Goal: Find specific page/section: Find specific page/section

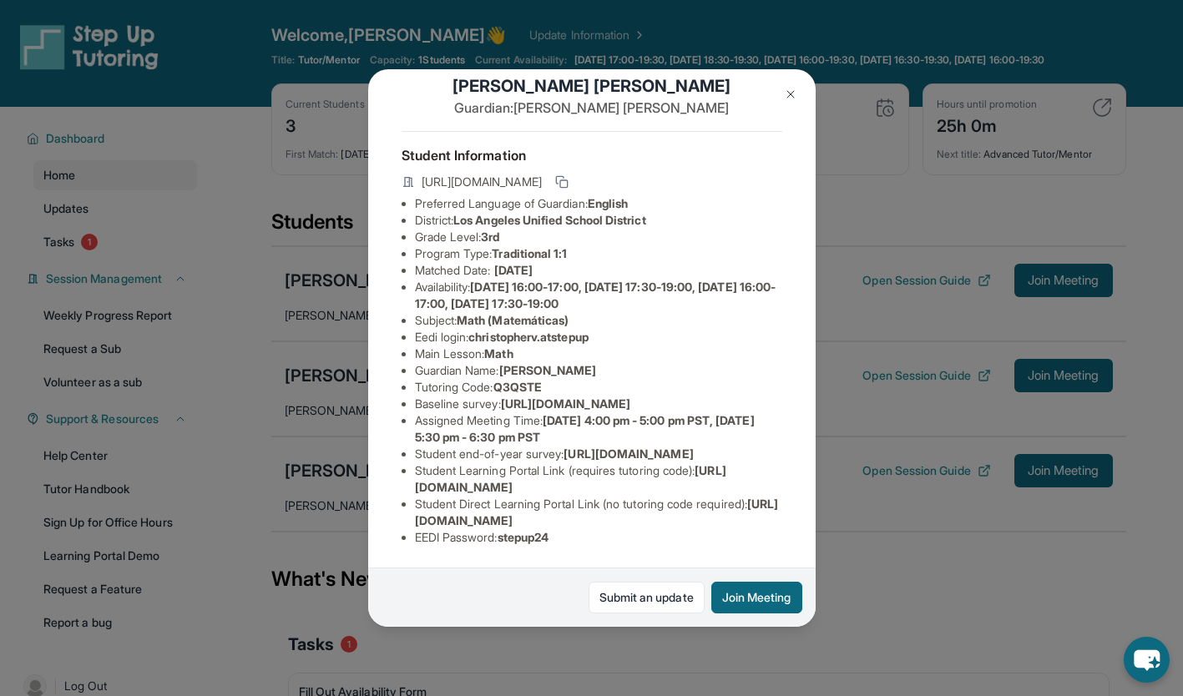
scroll to position [170, 0]
click at [673, 482] on li "Student Learning Portal Link (requires tutoring code) : [URL][DOMAIN_NAME]" at bounding box center [598, 478] width 367 height 33
click at [664, 477] on span "[URL][DOMAIN_NAME]" at bounding box center [570, 478] width 311 height 31
click at [628, 544] on div "Student Information [URL][DOMAIN_NAME] Preferred Language of Guardian: English …" at bounding box center [591, 345] width 381 height 428
copy span "[URL][DOMAIN_NAME]"
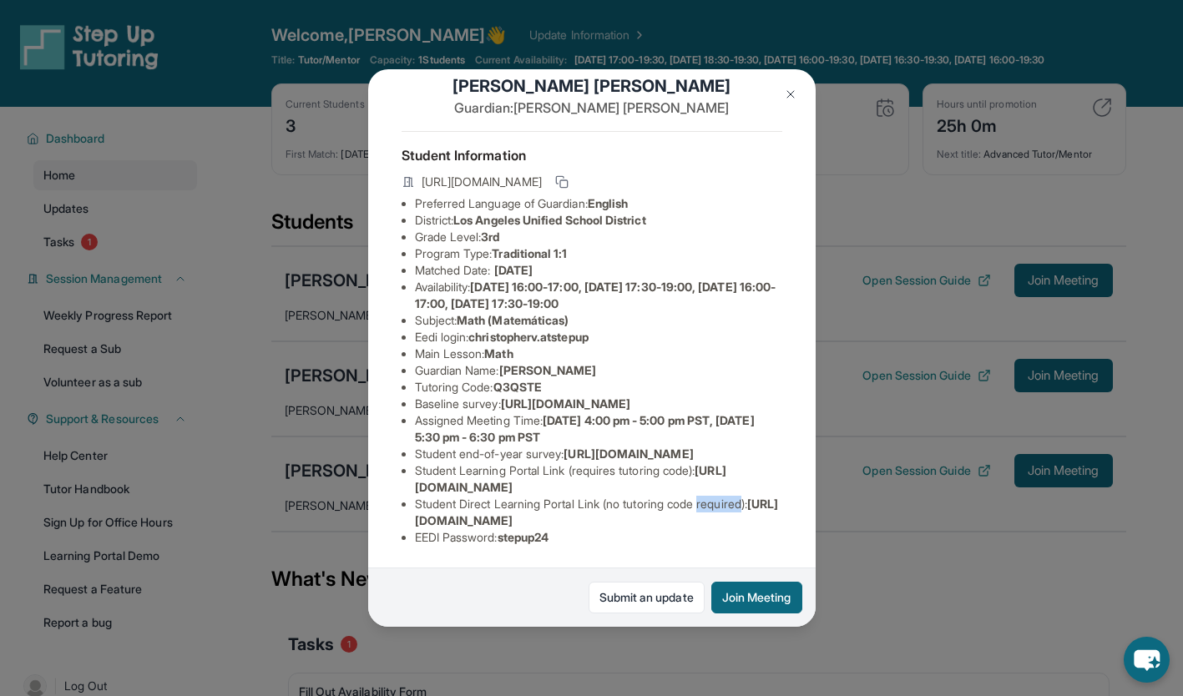
scroll to position [168, 0]
click at [768, 505] on li "Student Direct Learning Portal Link (no tutoring code required) : [URL][DOMAIN_…" at bounding box center [598, 512] width 367 height 33
drag, startPoint x: 765, startPoint y: 512, endPoint x: 411, endPoint y: 510, distance: 353.9
click at [411, 510] on ul "Preferred Language of Guardian: English District: [GEOGRAPHIC_DATA] Unified Sch…" at bounding box center [591, 370] width 381 height 351
copy span "[URL][DOMAIN_NAME]"
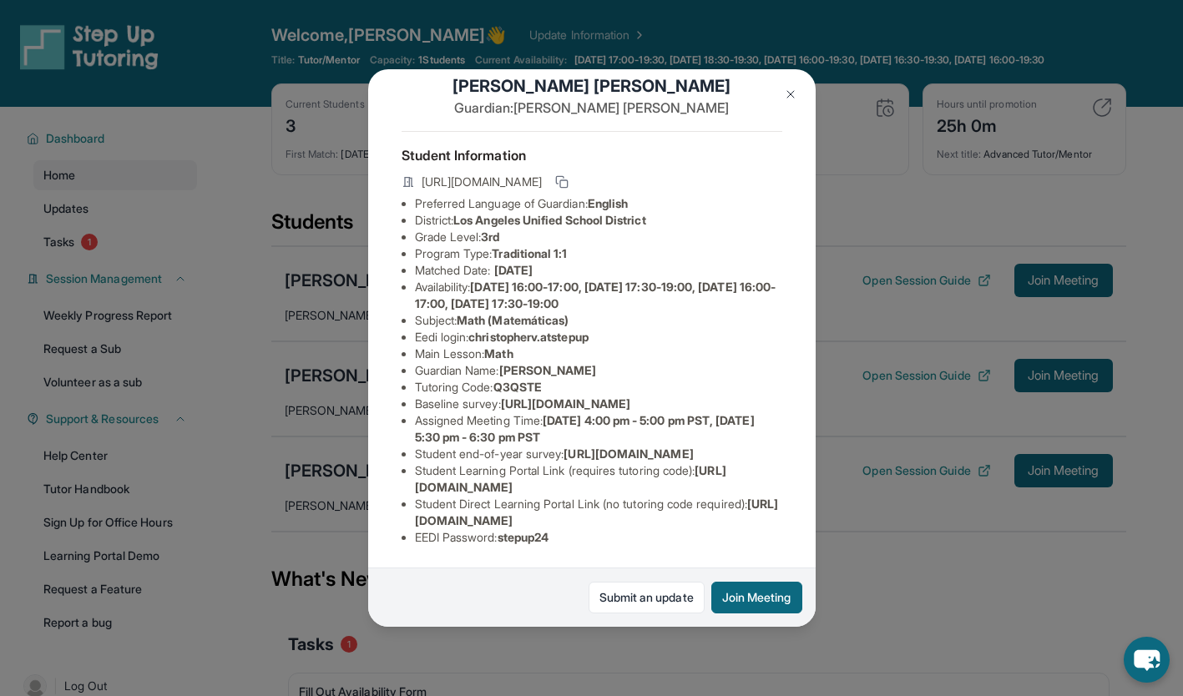
click at [798, 83] on button at bounding box center [790, 94] width 33 height 33
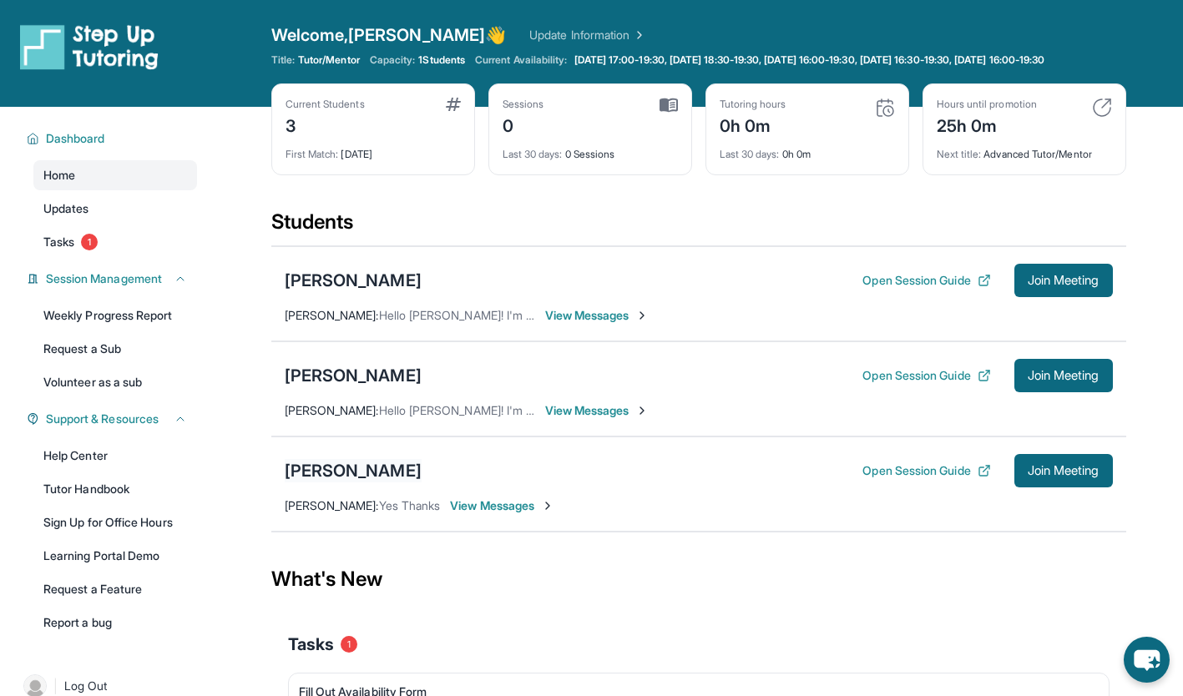
click at [362, 477] on div "[PERSON_NAME]" at bounding box center [353, 470] width 137 height 23
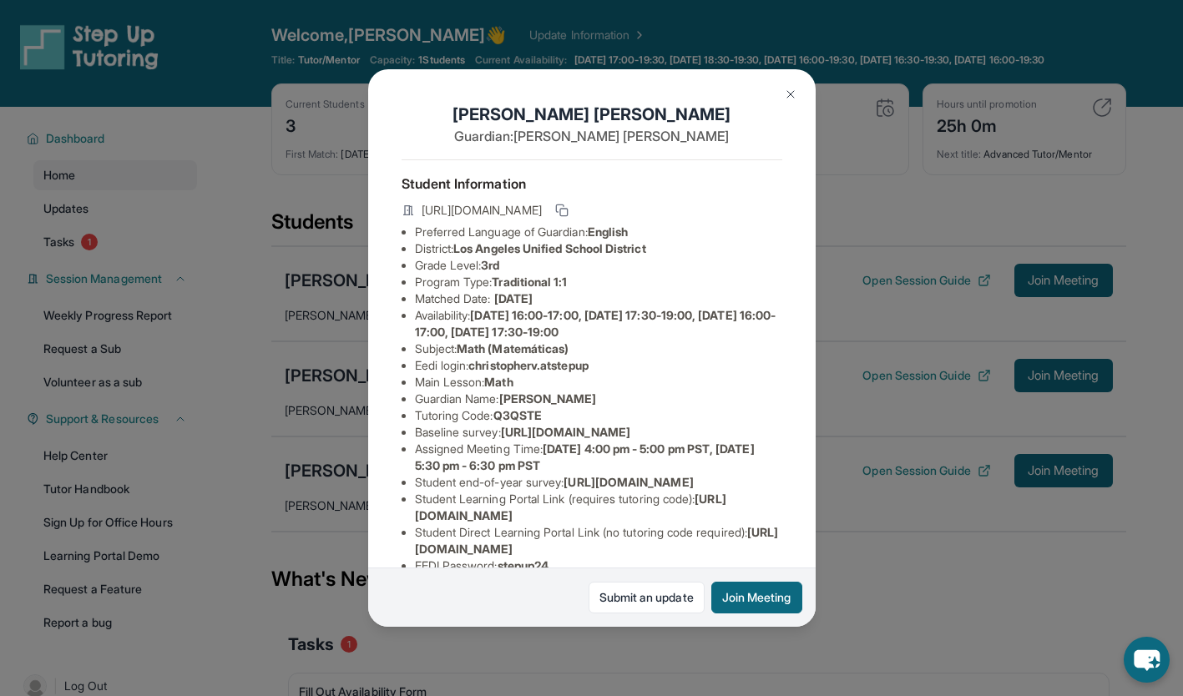
scroll to position [171, 0]
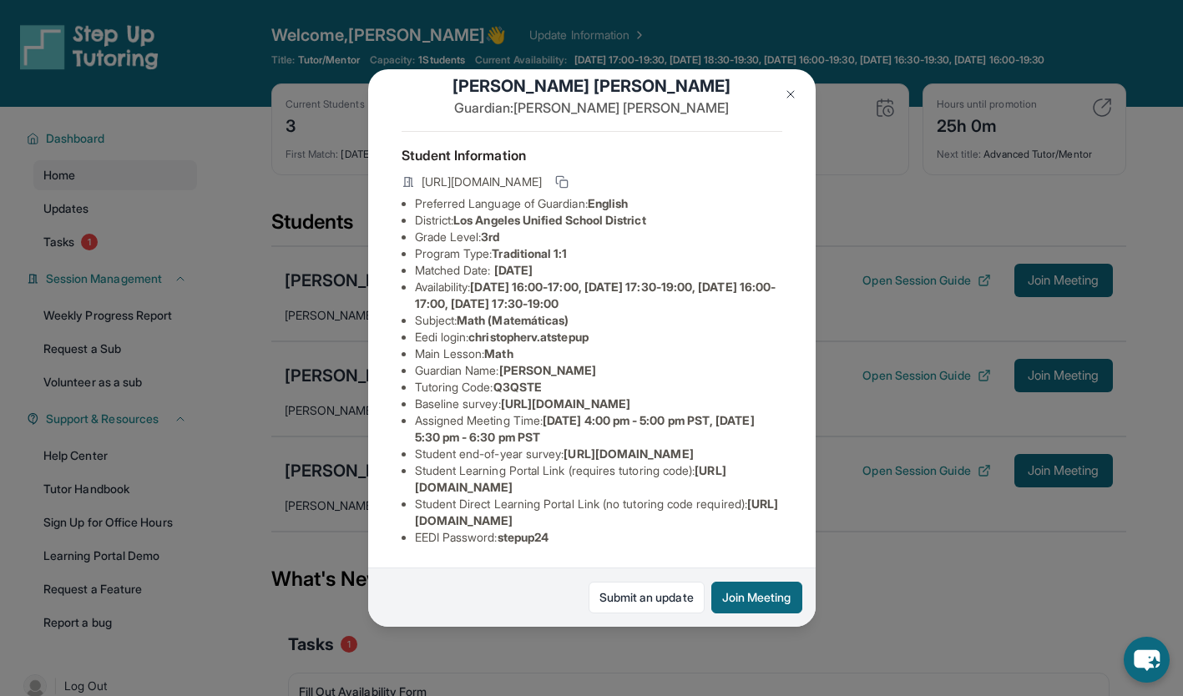
drag, startPoint x: 765, startPoint y: 507, endPoint x: 407, endPoint y: 509, distance: 358.1
click at [407, 509] on ul "Preferred Language of Guardian: English District: [GEOGRAPHIC_DATA] Unified Sch…" at bounding box center [591, 370] width 381 height 351
copy span "[URL][DOMAIN_NAME]"
click at [880, 596] on div "[PERSON_NAME] Guardian: [PERSON_NAME] Student Information [URL][DOMAIN_NAME] Pr…" at bounding box center [591, 348] width 1183 height 696
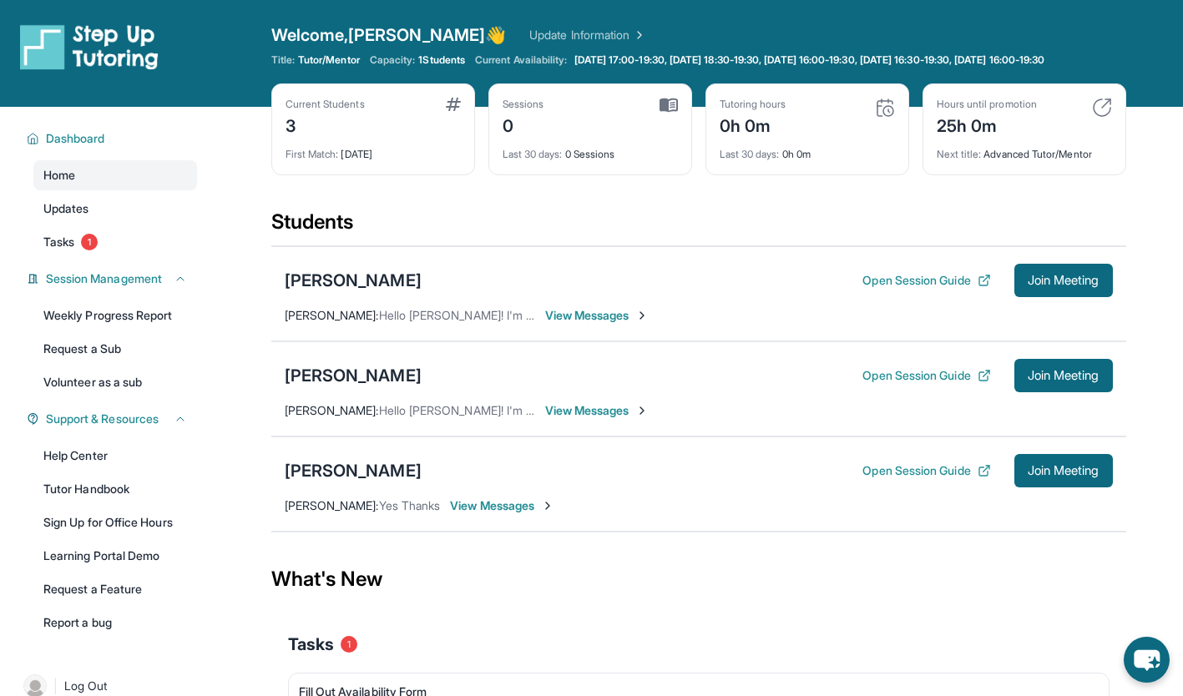
click at [492, 514] on span "View Messages" at bounding box center [502, 505] width 104 height 17
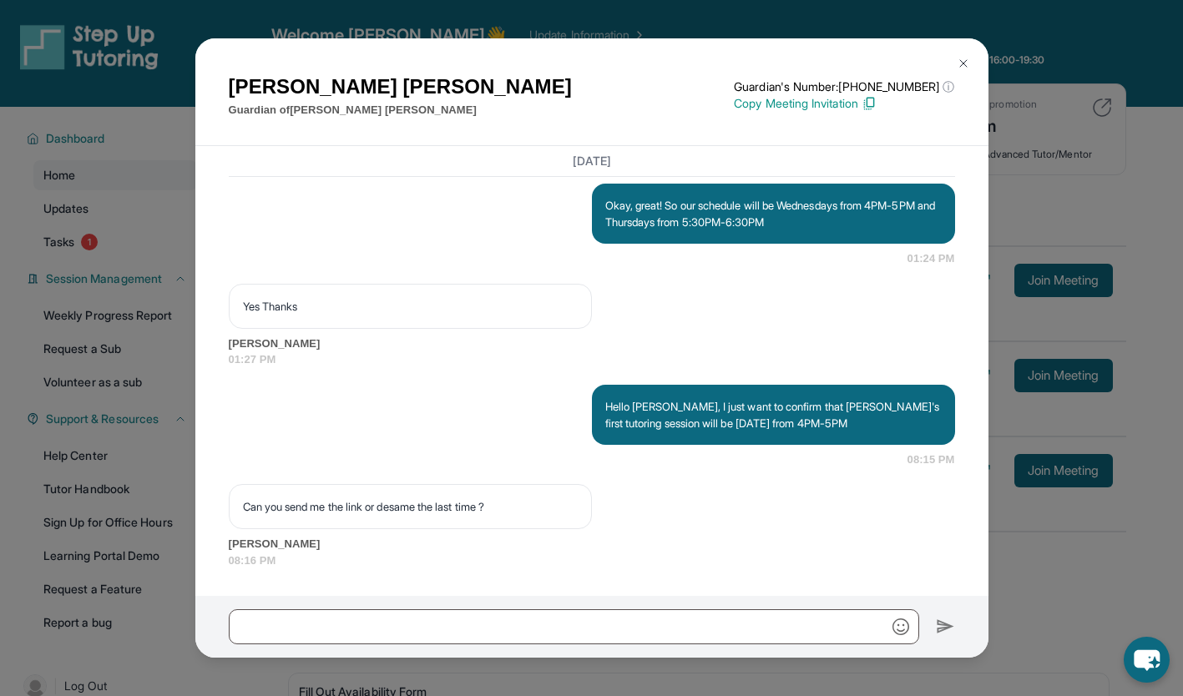
scroll to position [2419, 0]
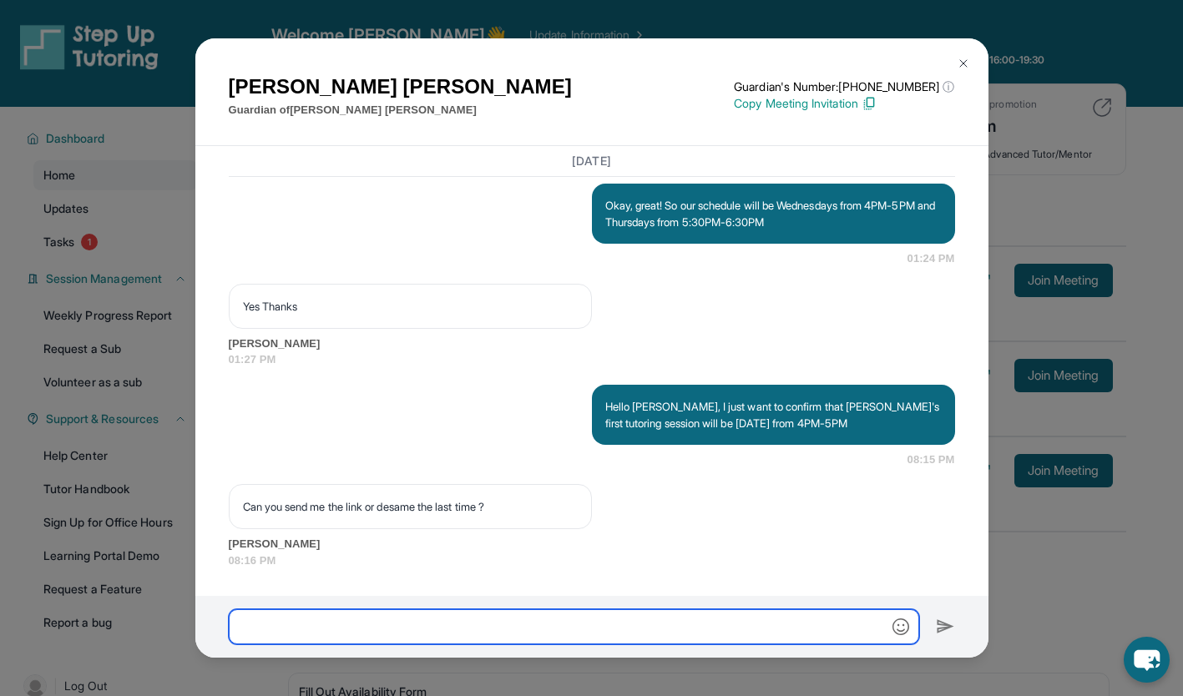
click at [441, 619] on input "text" at bounding box center [574, 626] width 690 height 35
paste input "**********"
type input "**********"
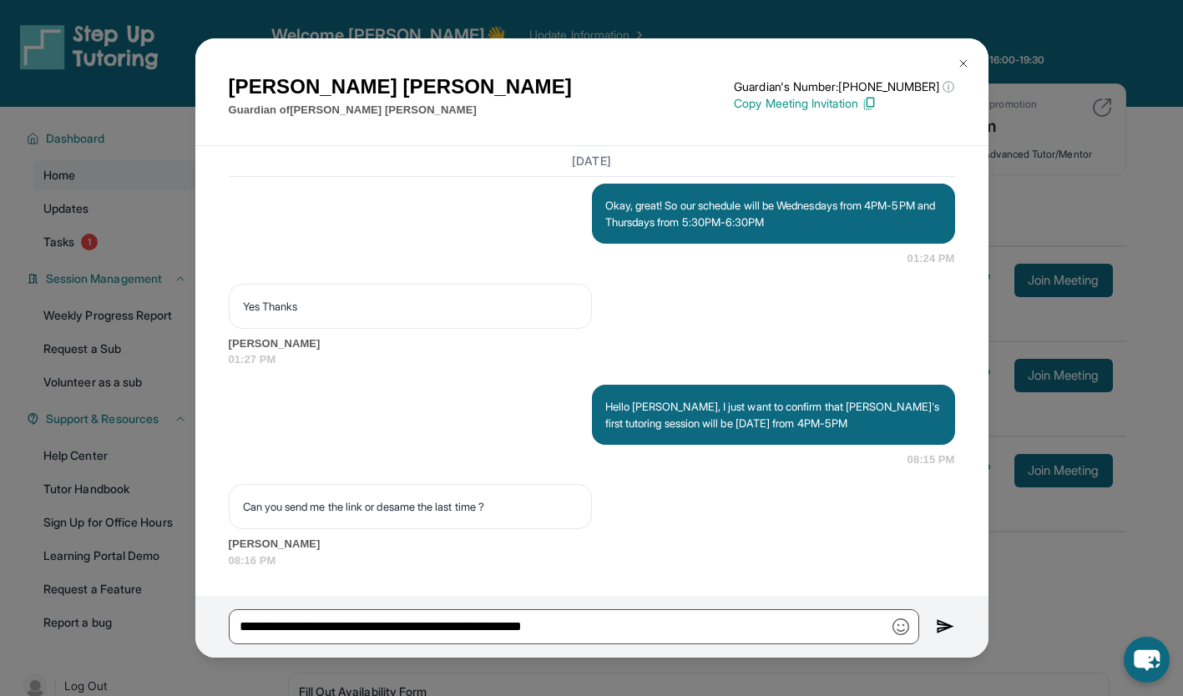
click at [940, 629] on img at bounding box center [945, 627] width 19 height 20
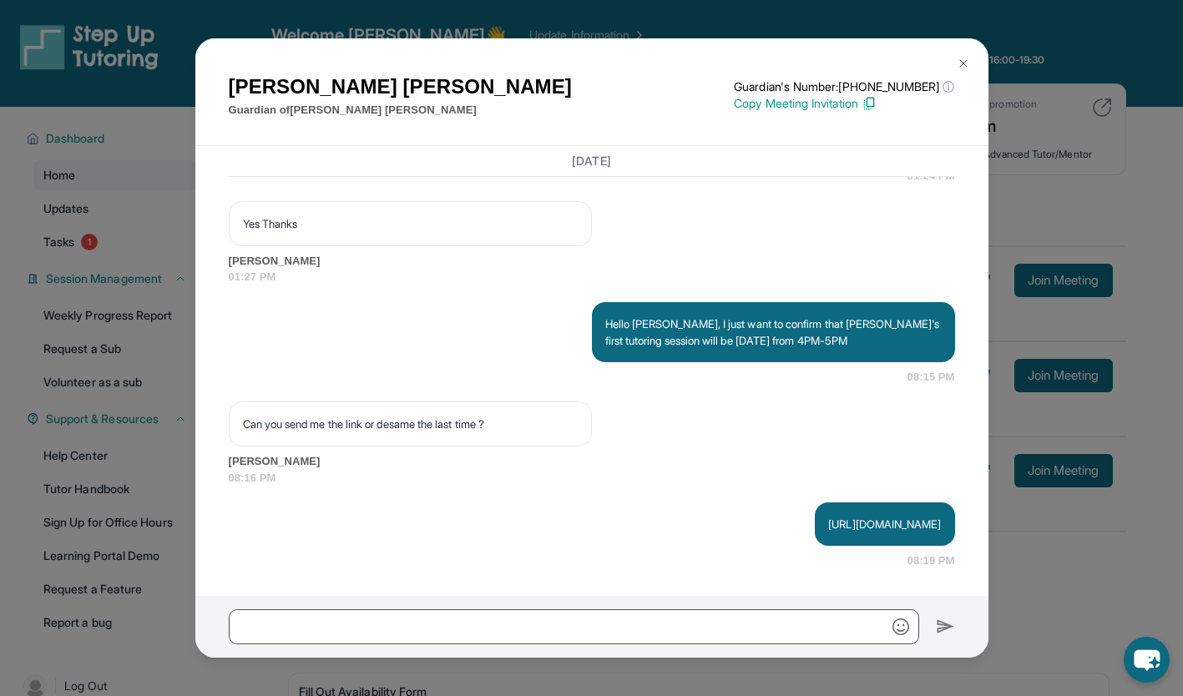
scroll to position [2501, 0]
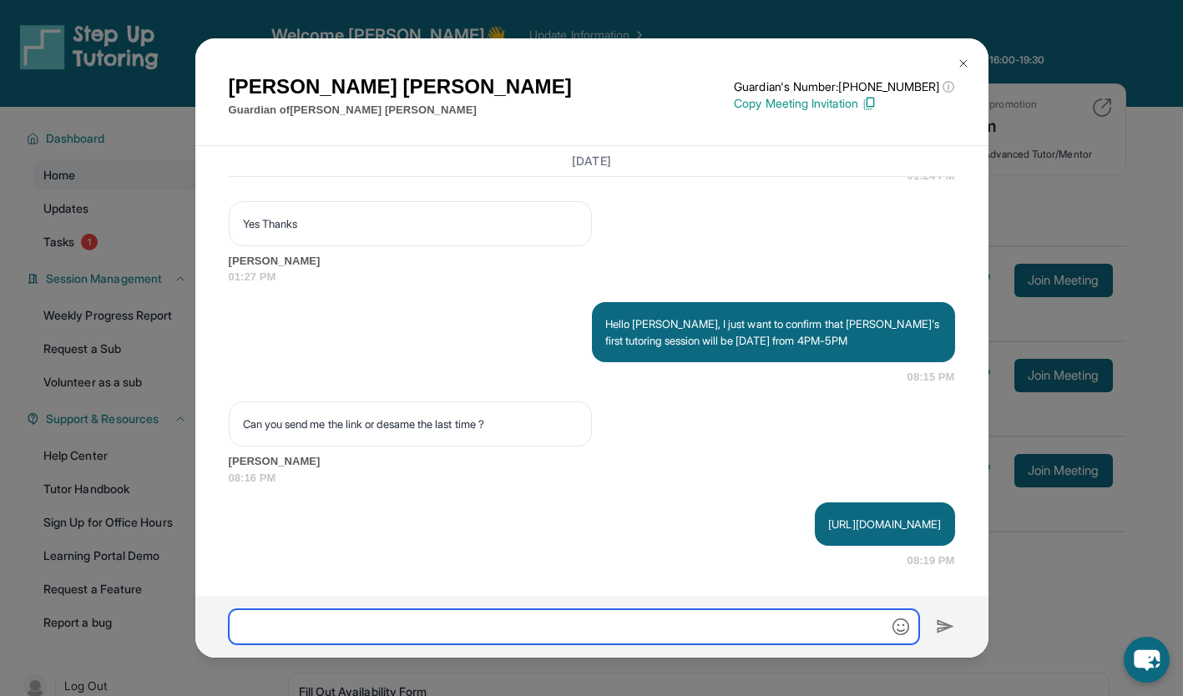
click at [712, 628] on input "text" at bounding box center [574, 626] width 690 height 35
type input "*"
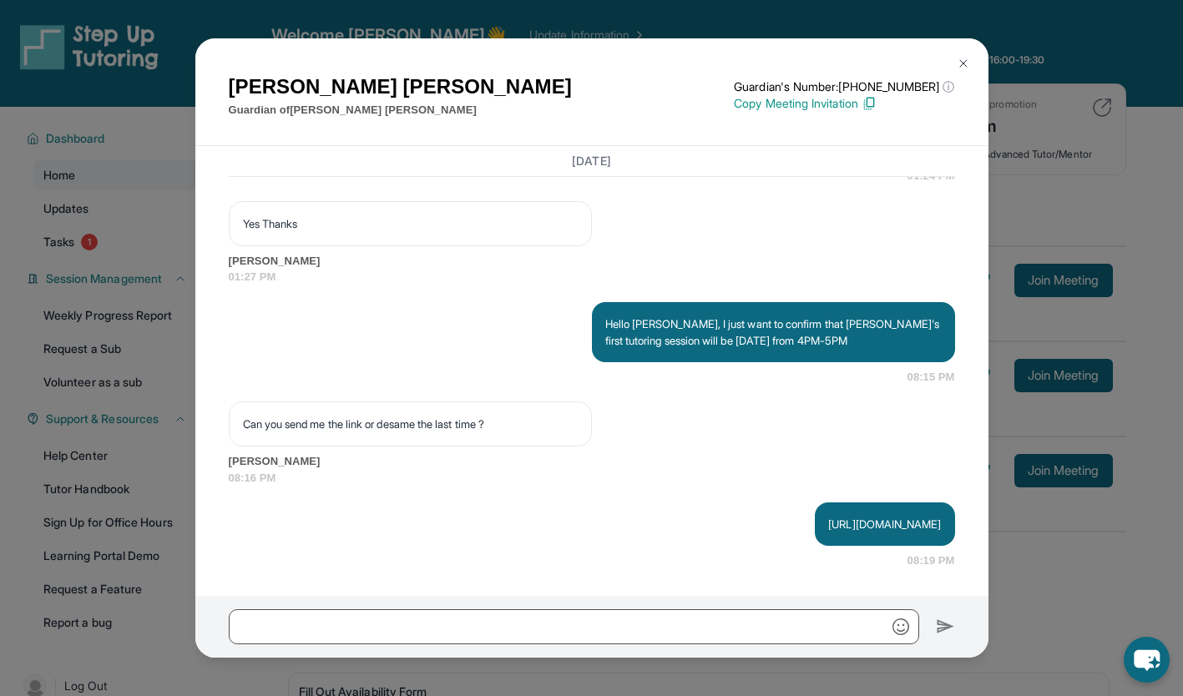
click at [965, 62] on img at bounding box center [962, 63] width 13 height 13
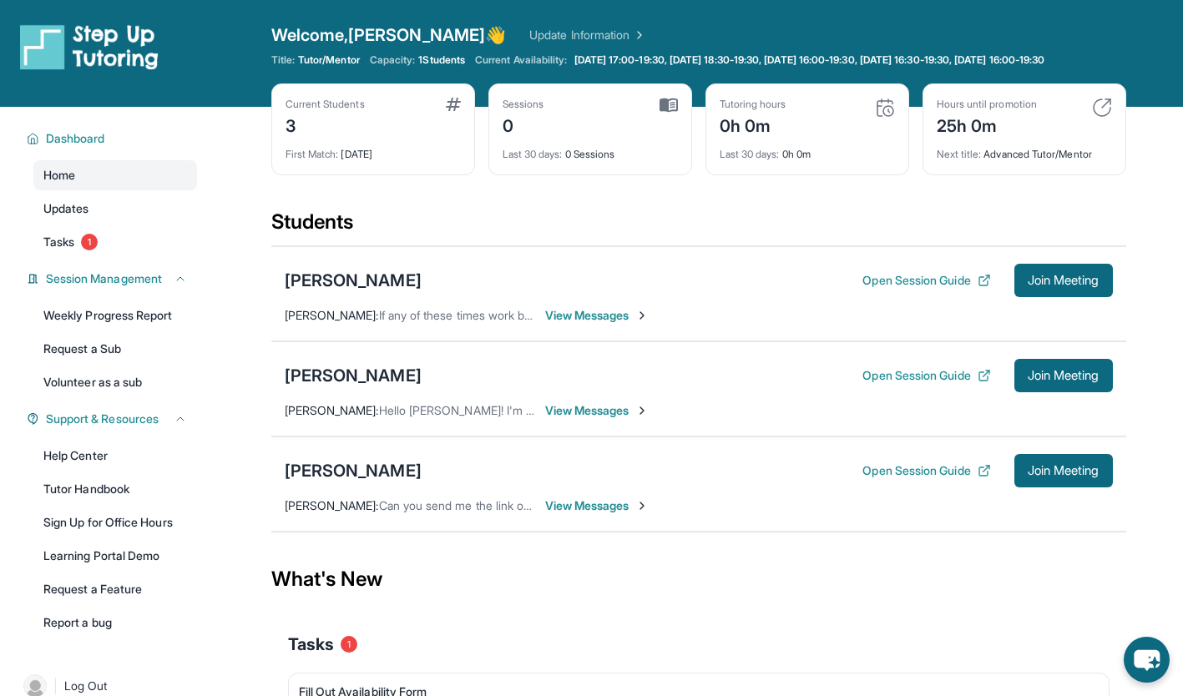
scroll to position [160, 0]
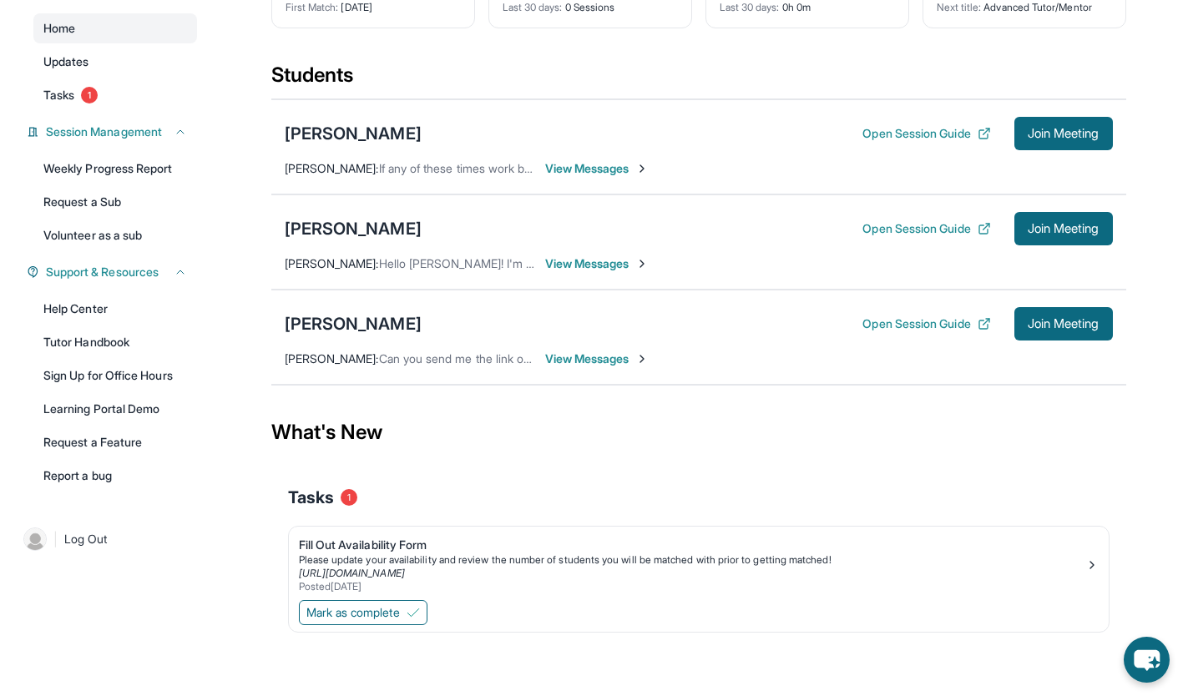
click at [562, 356] on span "View Messages" at bounding box center [597, 359] width 104 height 17
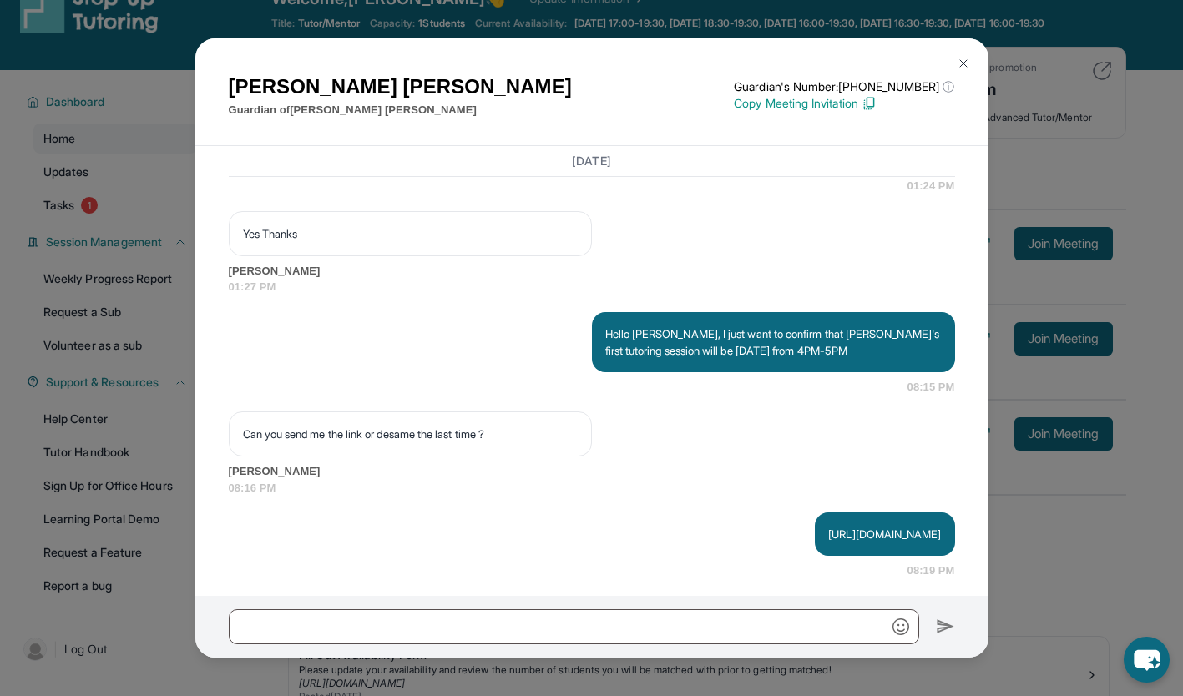
scroll to position [2501, 0]
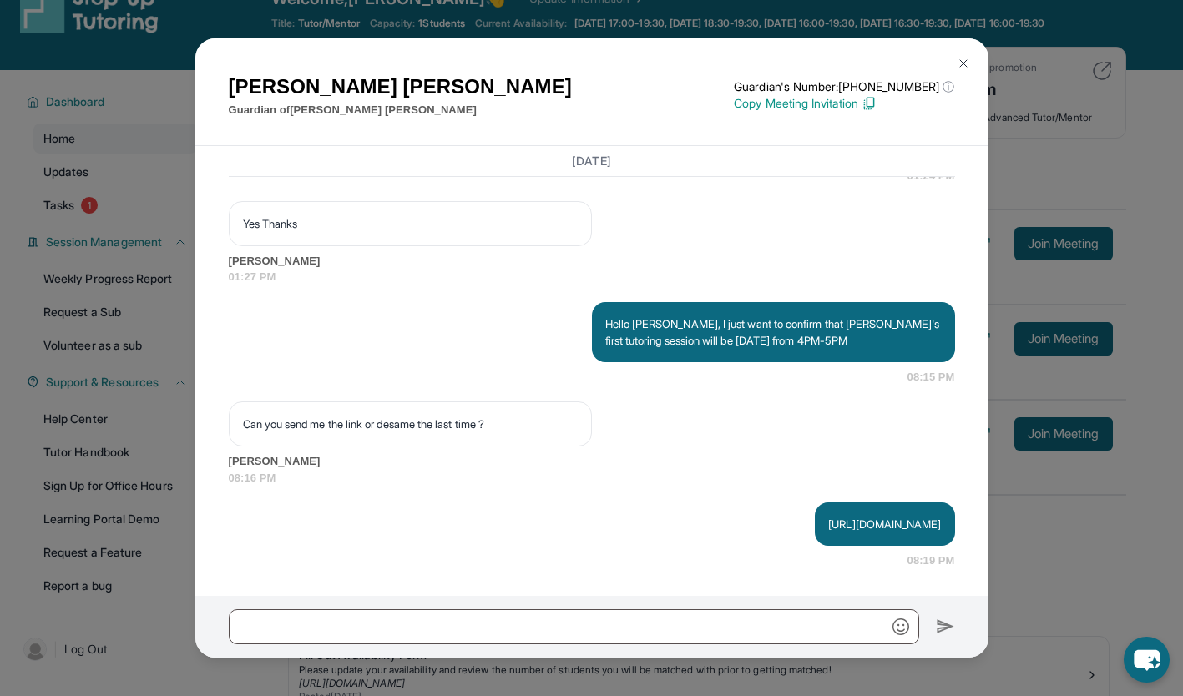
click at [963, 63] on img at bounding box center [962, 63] width 13 height 13
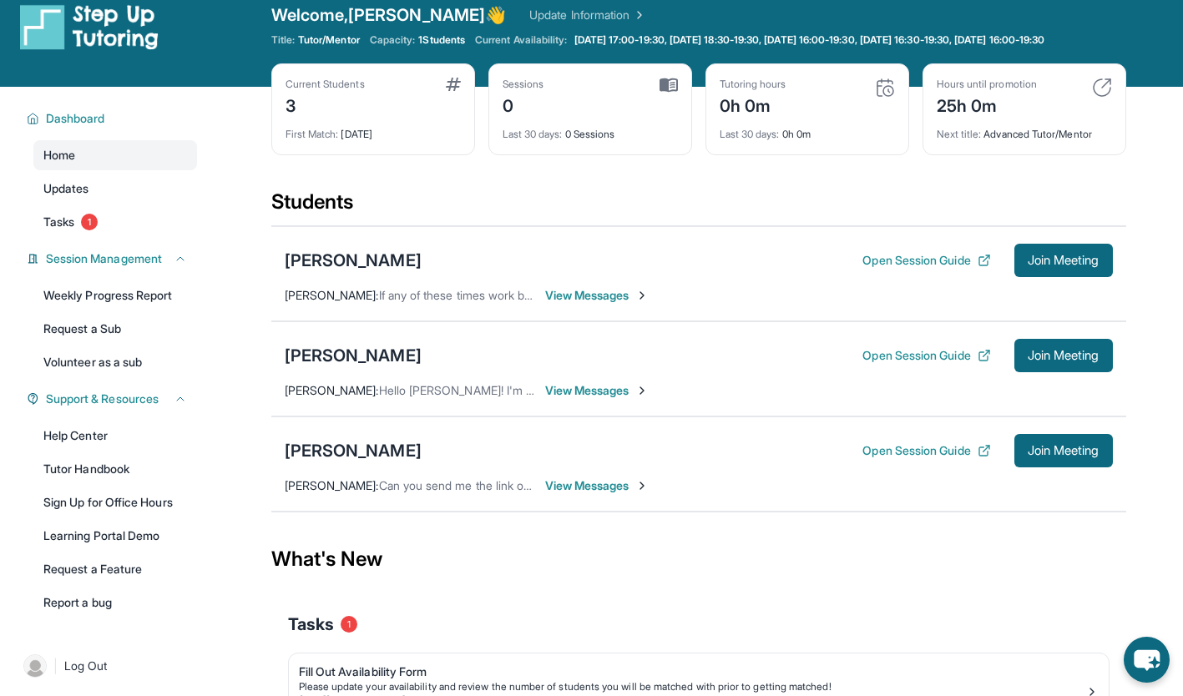
scroll to position [19, 0]
